Goal: Task Accomplishment & Management: Complete application form

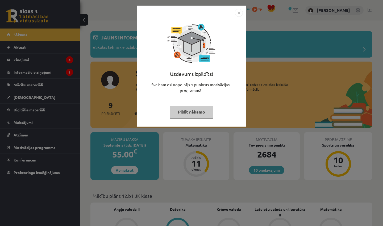
click at [186, 109] on button "Pildīt nākamo" at bounding box center [192, 112] width 44 height 12
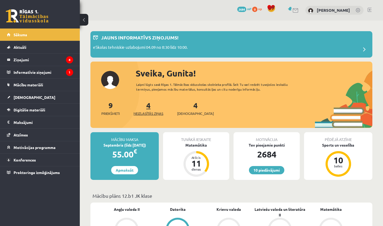
click at [152, 113] on span "Neizlasītās ziņas" at bounding box center [149, 113] width 30 height 5
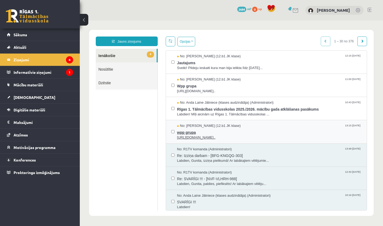
click at [198, 136] on span "https://chat.whatsapp.com/L1UxGhmvZJiE23YmzH1zUO?mode=ems_copy_t..." at bounding box center [269, 137] width 185 height 5
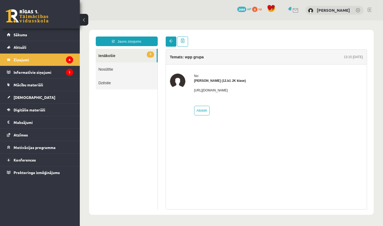
click at [169, 39] on span at bounding box center [171, 41] width 4 height 4
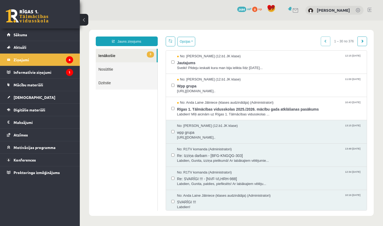
click at [169, 39] on span at bounding box center [171, 41] width 4 height 4
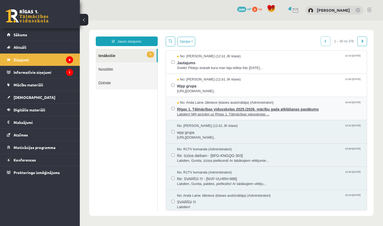
click at [200, 109] on span "Rīgas 1. Tālmācības vidusskolas 2025./2026. mācību gada atklāšanas pasākums" at bounding box center [269, 108] width 185 height 7
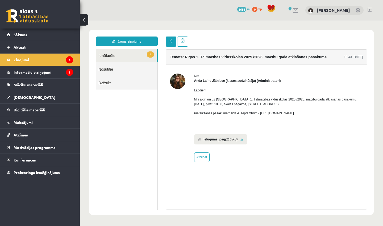
click at [171, 44] on link at bounding box center [171, 41] width 11 height 10
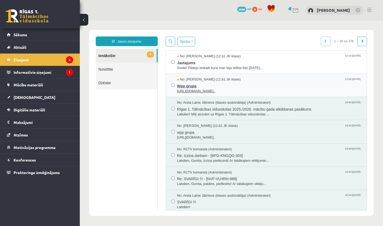
click at [201, 87] on span "Wpp grupa" at bounding box center [269, 85] width 185 height 7
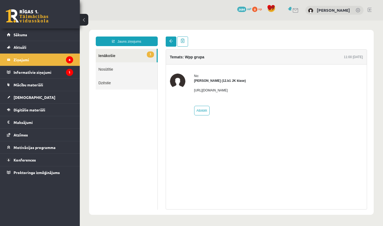
click at [172, 42] on span at bounding box center [171, 41] width 4 height 4
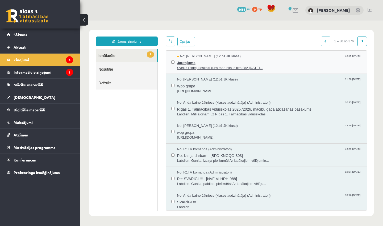
click at [198, 65] on span "Jautajums" at bounding box center [269, 62] width 185 height 7
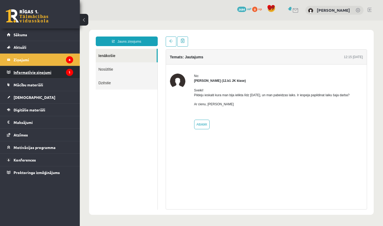
click at [44, 70] on legend "Informatīvie ziņojumi 1" at bounding box center [44, 72] width 60 height 12
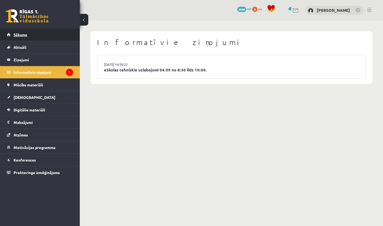
click at [63, 39] on link "Sākums" at bounding box center [40, 34] width 66 height 12
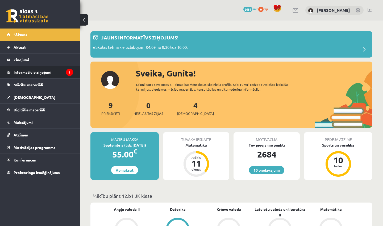
click at [66, 76] on legend "Informatīvie ziņojumi 1" at bounding box center [44, 72] width 60 height 12
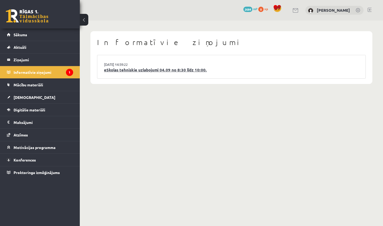
click at [140, 71] on link "eSkolas tehniskie uzlabojumi 04.09 no 8:30 līdz 10:00." at bounding box center [231, 70] width 255 height 6
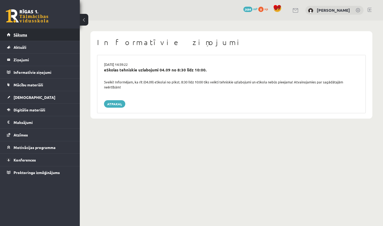
click at [32, 35] on link "Sākums" at bounding box center [40, 34] width 66 height 12
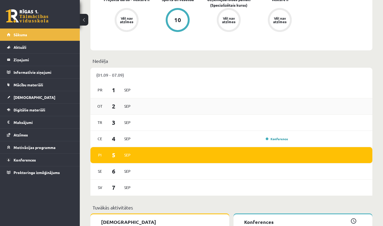
scroll to position [233, 0]
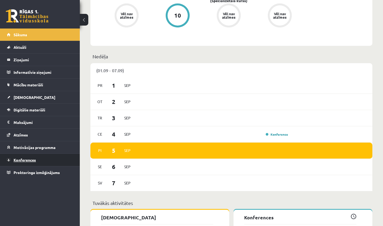
click at [38, 158] on link "Konferences" at bounding box center [40, 160] width 66 height 12
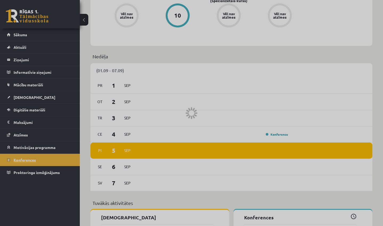
scroll to position [28, 0]
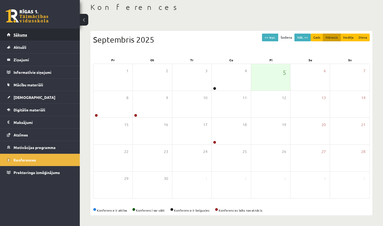
click at [19, 34] on span "Sākums" at bounding box center [21, 34] width 14 height 5
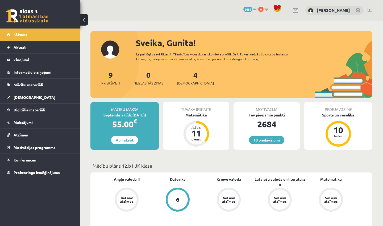
click at [12, 97] on link "[DEMOGRAPHIC_DATA]" at bounding box center [40, 97] width 66 height 12
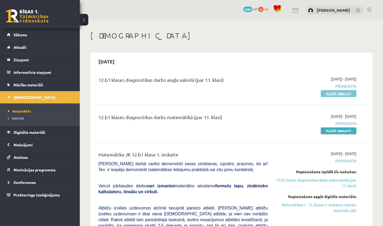
click at [339, 92] on link "Pildīt ieskaiti" at bounding box center [339, 93] width 36 height 7
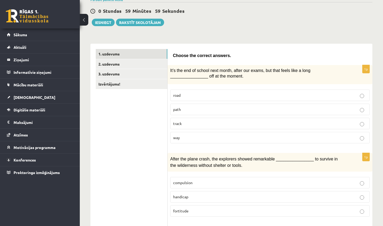
scroll to position [45, 0]
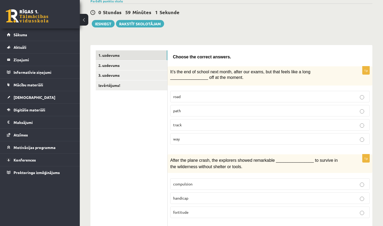
click at [213, 123] on p "track" at bounding box center [270, 125] width 194 height 6
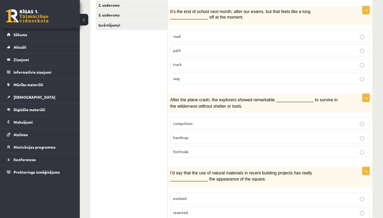
scroll to position [104, 0]
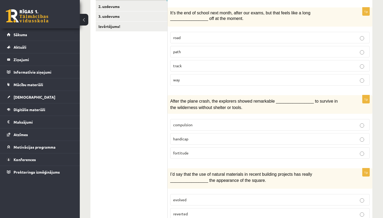
click at [188, 79] on p "way" at bounding box center [270, 80] width 194 height 6
drag, startPoint x: 190, startPoint y: 152, endPoint x: 163, endPoint y: 151, distance: 27.2
click at [204, 155] on label "fortitude" at bounding box center [270, 152] width 200 height 11
drag, startPoint x: 189, startPoint y: 152, endPoint x: 170, endPoint y: 153, distance: 18.9
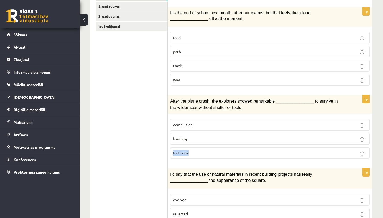
click at [170, 153] on div "1p After the plane crash, the explorers showed remarkable ________________ to s…" at bounding box center [270, 129] width 205 height 68
copy span "fortitude"
click at [185, 138] on span "handicap" at bounding box center [180, 139] width 15 height 5
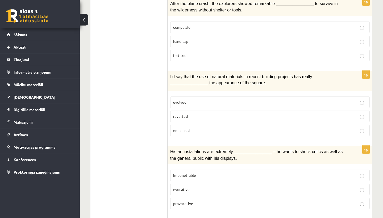
scroll to position [202, 0]
click at [184, 102] on span "evolved" at bounding box center [179, 102] width 13 height 5
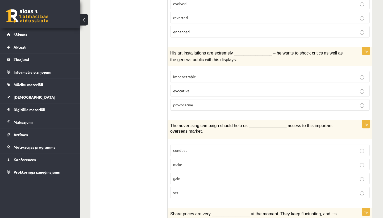
scroll to position [300, 0]
click at [87, 22] on button at bounding box center [84, 20] width 9 height 12
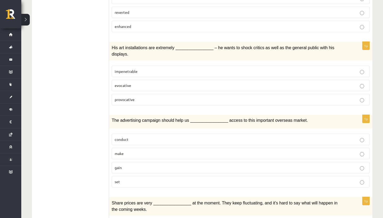
click at [137, 100] on p "provocative" at bounding box center [241, 100] width 252 height 6
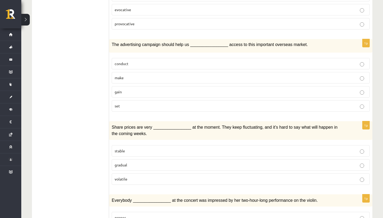
scroll to position [379, 0]
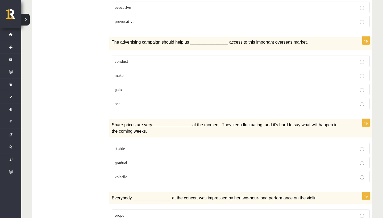
click at [146, 87] on p "gain" at bounding box center [241, 90] width 252 height 6
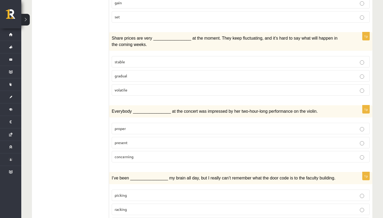
scroll to position [467, 0]
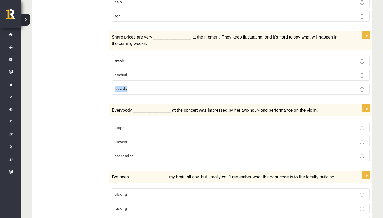
drag, startPoint x: 127, startPoint y: 84, endPoint x: 111, endPoint y: 84, distance: 16.5
click at [111, 84] on div "1p Share prices are very ________________ at the moment. They keep fluctuating,…" at bounding box center [240, 65] width 263 height 68
copy span "volatile"
click at [136, 86] on p "volatile" at bounding box center [241, 89] width 252 height 6
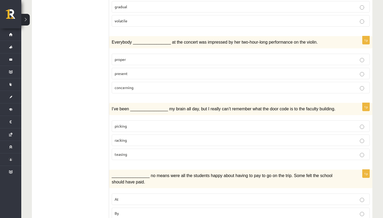
scroll to position [535, 0]
click at [157, 73] on label "present" at bounding box center [241, 73] width 258 height 11
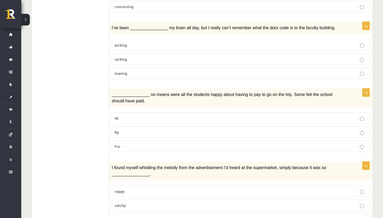
scroll to position [615, 0]
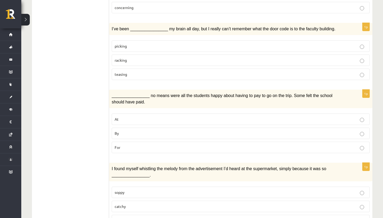
click at [128, 44] on p "picking" at bounding box center [241, 46] width 252 height 6
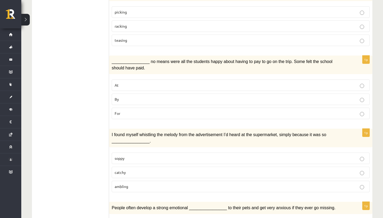
scroll to position [665, 0]
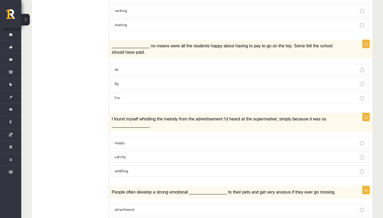
click at [175, 81] on p "By" at bounding box center [241, 84] width 252 height 6
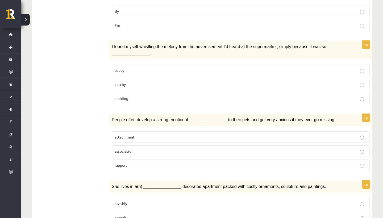
scroll to position [737, 0]
click at [185, 81] on p "catchy" at bounding box center [241, 84] width 252 height 6
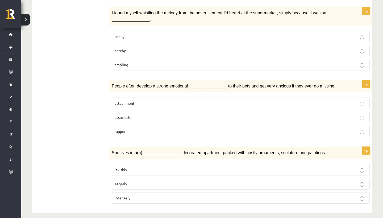
scroll to position [770, 0]
click at [137, 101] on label "attachment" at bounding box center [241, 103] width 258 height 11
click at [126, 182] on span "eagerly" at bounding box center [121, 184] width 13 height 5
click at [131, 167] on p "lavishly" at bounding box center [241, 170] width 252 height 6
drag, startPoint x: 127, startPoint y: 162, endPoint x: 109, endPoint y: 162, distance: 17.3
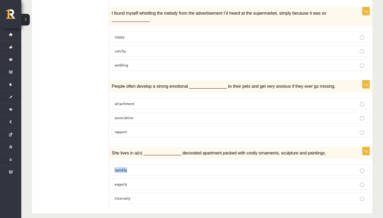
click at [109, 162] on div "1p She lives in a(n) ________________ decorated apartment packed with costly or…" at bounding box center [240, 177] width 263 height 61
copy span "lavishly"
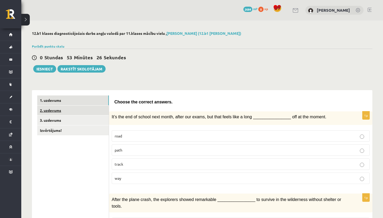
scroll to position [0, 0]
click at [59, 112] on link "2. uzdevums" at bounding box center [73, 111] width 72 height 10
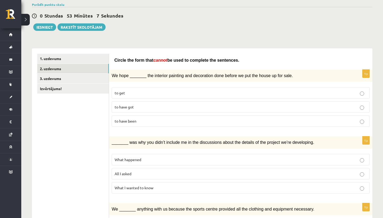
scroll to position [42, 0]
click at [164, 122] on p "to have been" at bounding box center [241, 121] width 252 height 6
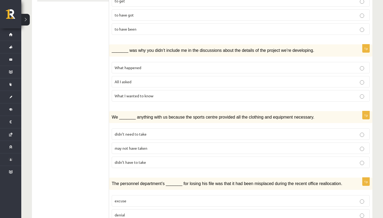
scroll to position [134, 0]
click at [141, 65] on span "What happened" at bounding box center [128, 67] width 27 height 5
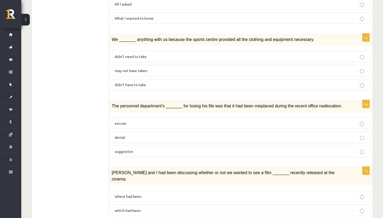
scroll to position [215, 0]
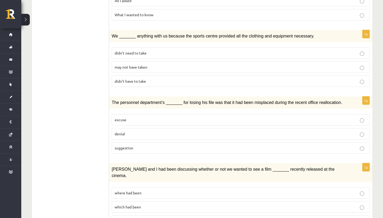
click at [130, 64] on p "may not have taken" at bounding box center [241, 67] width 252 height 6
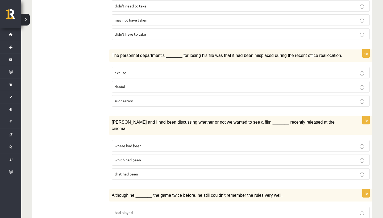
scroll to position [262, 0]
click at [134, 98] on p "suggestion" at bounding box center [241, 101] width 252 height 6
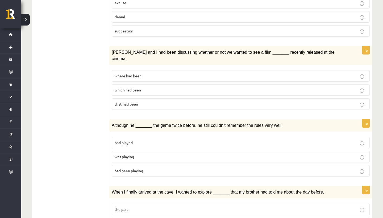
scroll to position [334, 0]
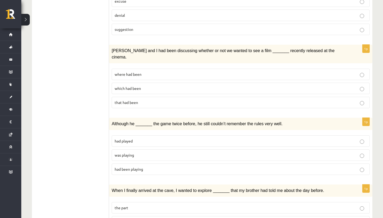
click at [164, 69] on label "where had been" at bounding box center [241, 74] width 258 height 11
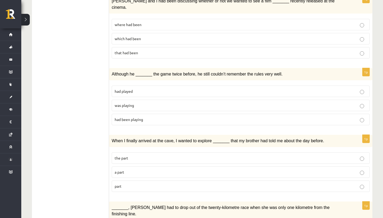
scroll to position [384, 0]
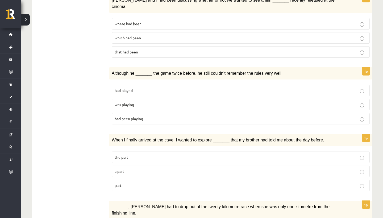
click at [150, 102] on p "was playing" at bounding box center [241, 105] width 252 height 6
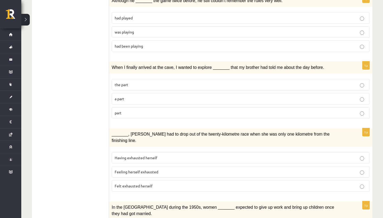
scroll to position [457, 0]
click at [129, 110] on p "part" at bounding box center [241, 113] width 252 height 6
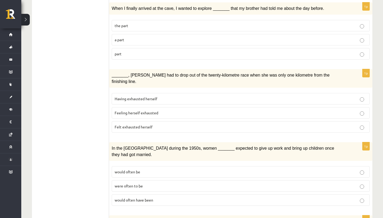
scroll to position [517, 0]
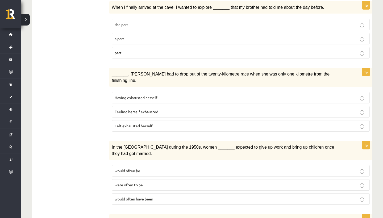
click at [128, 123] on span "Felt exhausted herself" at bounding box center [134, 125] width 38 height 5
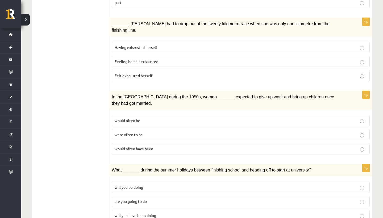
scroll to position [567, 0]
click at [122, 133] on span "were often to be" at bounding box center [129, 135] width 28 height 5
click at [141, 213] on span "will you have been doing" at bounding box center [136, 215] width 42 height 5
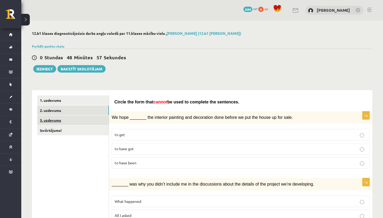
scroll to position [0, 0]
click at [62, 122] on link "3. uzdevums" at bounding box center [73, 121] width 72 height 10
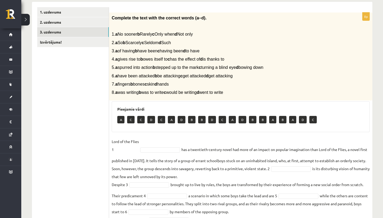
scroll to position [83, 0]
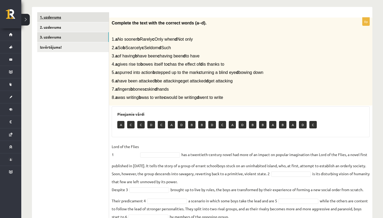
click at [76, 16] on link "1. uzdevums" at bounding box center [73, 17] width 72 height 10
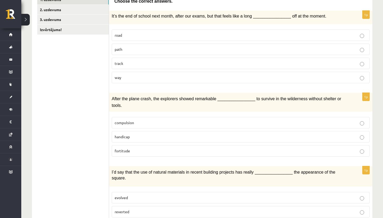
scroll to position [101, 0]
click at [133, 149] on p "fortitude" at bounding box center [241, 151] width 252 height 6
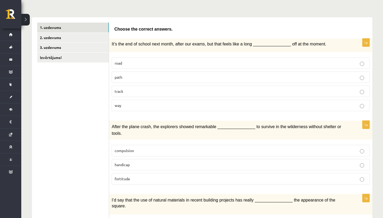
scroll to position [72, 0]
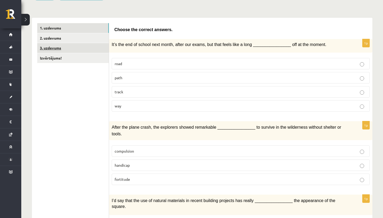
click at [56, 51] on link "3. uzdevums" at bounding box center [73, 48] width 72 height 10
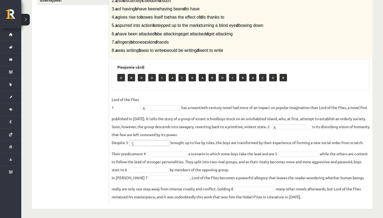
scroll to position [130, 0]
drag, startPoint x: 120, startPoint y: 153, endPoint x: 145, endPoint y: 155, distance: 24.3
click at [145, 155] on fieldset "Lord of the Flies 1 A * has a twentieth-century novel had more of an impact on …" at bounding box center [241, 148] width 258 height 105
copy fieldset "predicament"
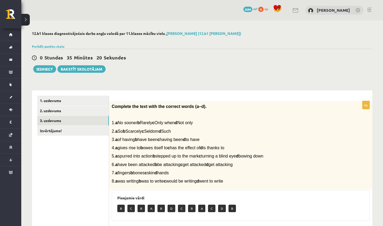
scroll to position [0, 0]
click at [57, 127] on link "Izvērtējums!" at bounding box center [73, 131] width 72 height 10
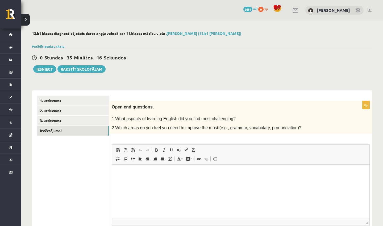
click at [164, 174] on p "Rich Text Editor, wiswyg-editor-user-answer-47024842120260" at bounding box center [240, 173] width 247 height 6
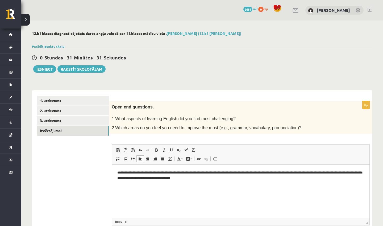
click at [228, 172] on p "**********" at bounding box center [240, 175] width 247 height 11
click at [235, 180] on html "**********" at bounding box center [241, 174] width 258 height 21
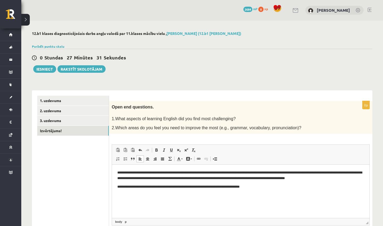
click at [237, 187] on p "**********" at bounding box center [240, 186] width 247 height 5
click at [303, 191] on html "**********" at bounding box center [241, 179] width 258 height 30
click at [260, 188] on p "**********" at bounding box center [240, 186] width 247 height 5
click at [323, 195] on html "**********" at bounding box center [241, 179] width 258 height 30
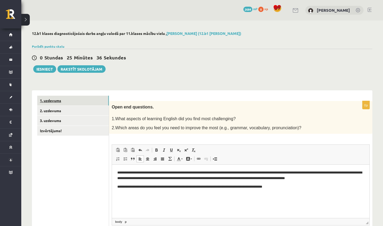
click at [90, 100] on link "1. uzdevums" at bounding box center [73, 101] width 72 height 10
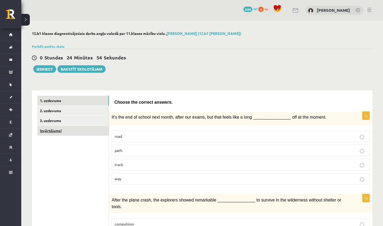
click at [86, 131] on link "Izvērtējums!" at bounding box center [73, 131] width 72 height 10
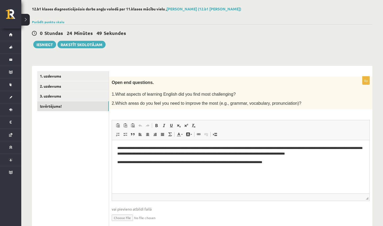
scroll to position [25, 0]
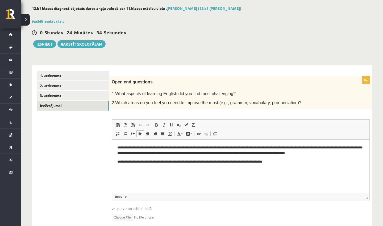
click at [300, 148] on p "**********" at bounding box center [240, 150] width 247 height 11
click at [300, 162] on p "**********" at bounding box center [240, 161] width 247 height 5
click at [122, 162] on p "**********" at bounding box center [240, 161] width 247 height 5
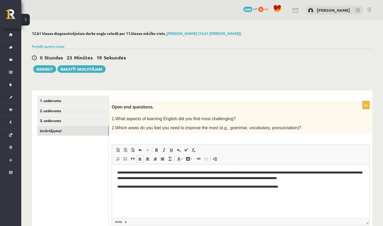
scroll to position [0, 0]
click at [42, 71] on button "Iesniegt" at bounding box center [44, 68] width 23 height 7
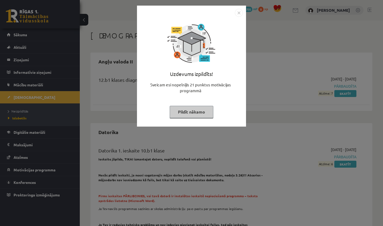
click at [202, 115] on button "Pildīt nākamo" at bounding box center [192, 112] width 44 height 12
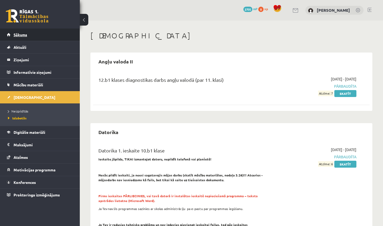
click at [30, 34] on link "Sākums" at bounding box center [40, 34] width 66 height 12
